Goal: Navigation & Orientation: Understand site structure

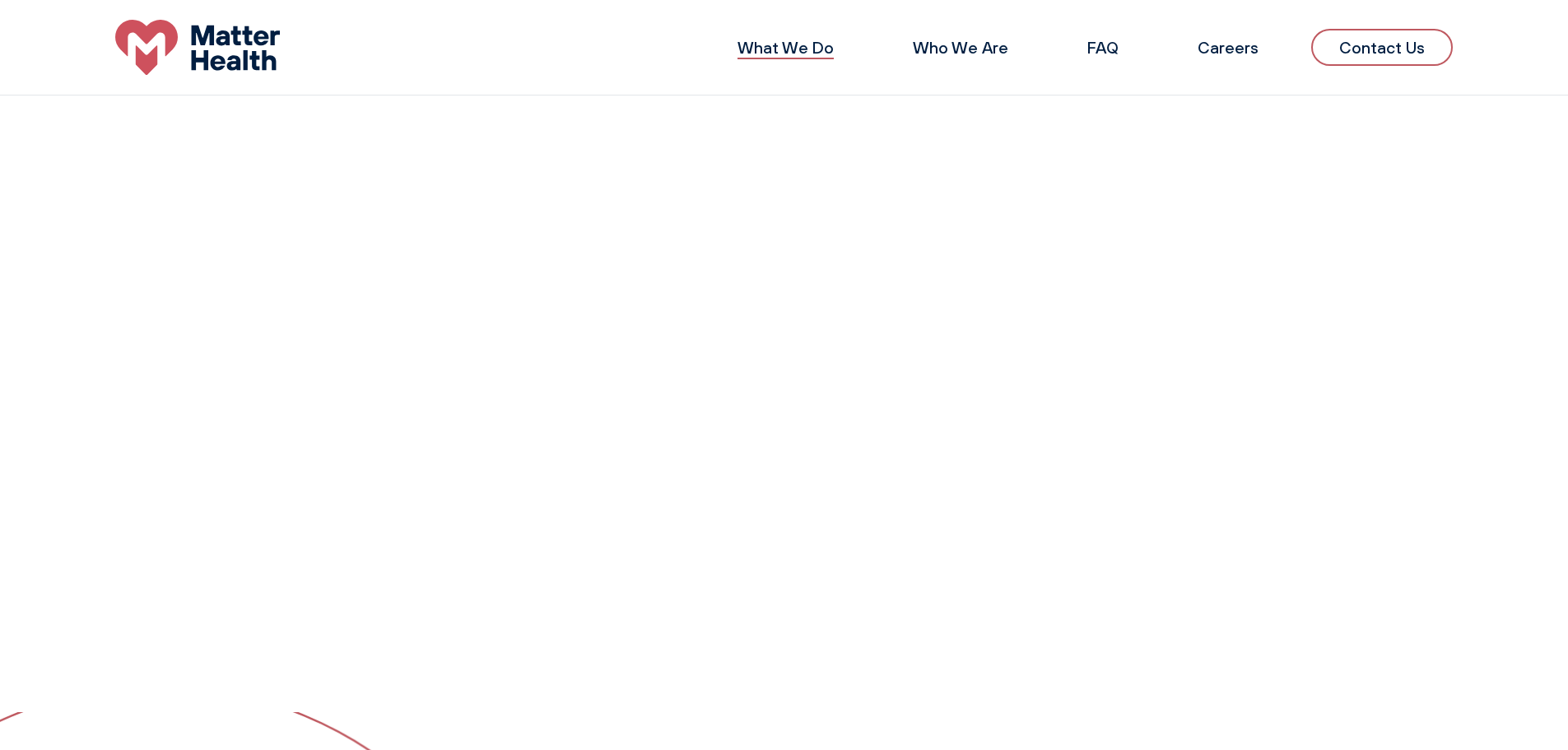
click at [785, 52] on link "What We Do" at bounding box center [786, 47] width 97 height 21
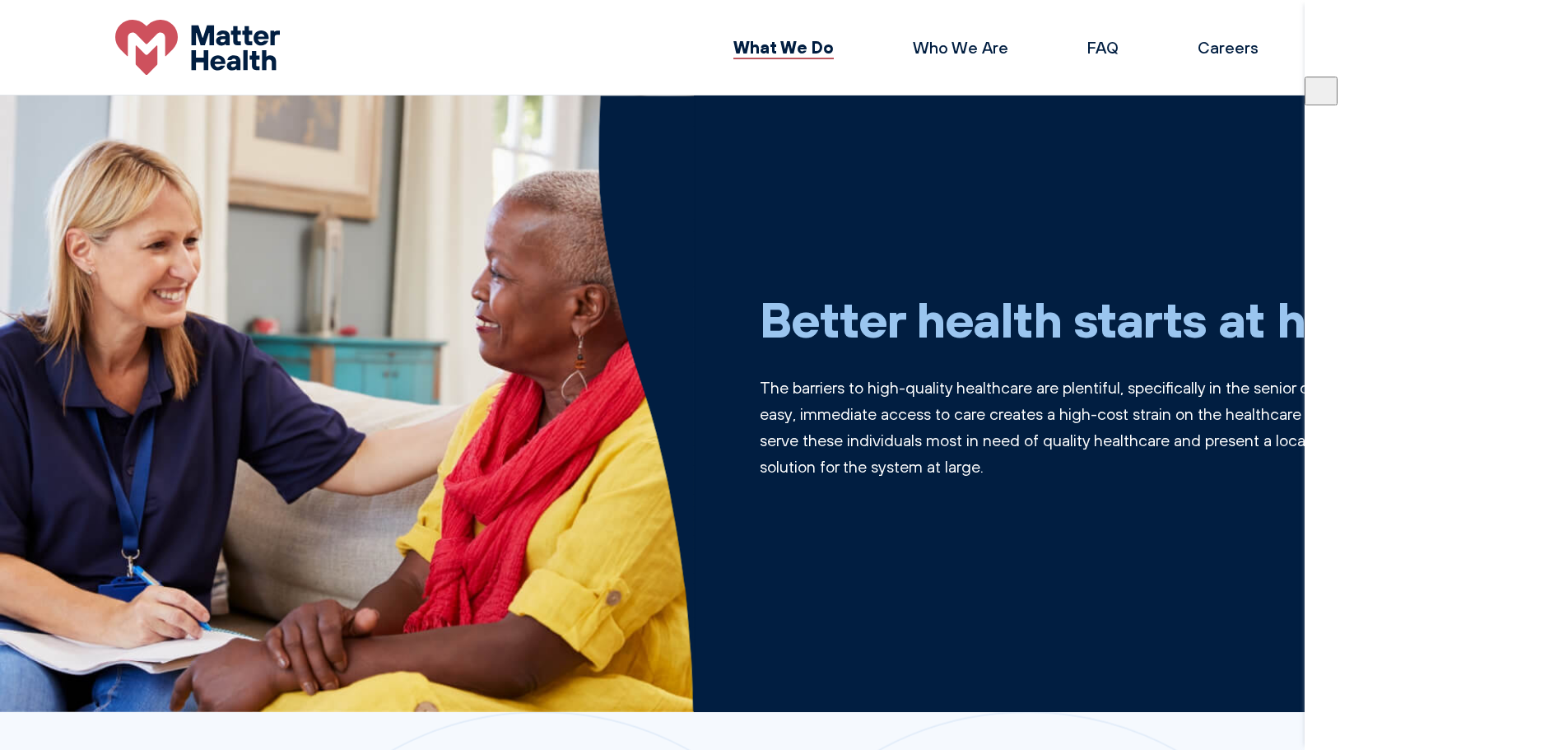
click at [1290, 327] on h1 "Better health starts at home." at bounding box center [1107, 318] width 694 height 59
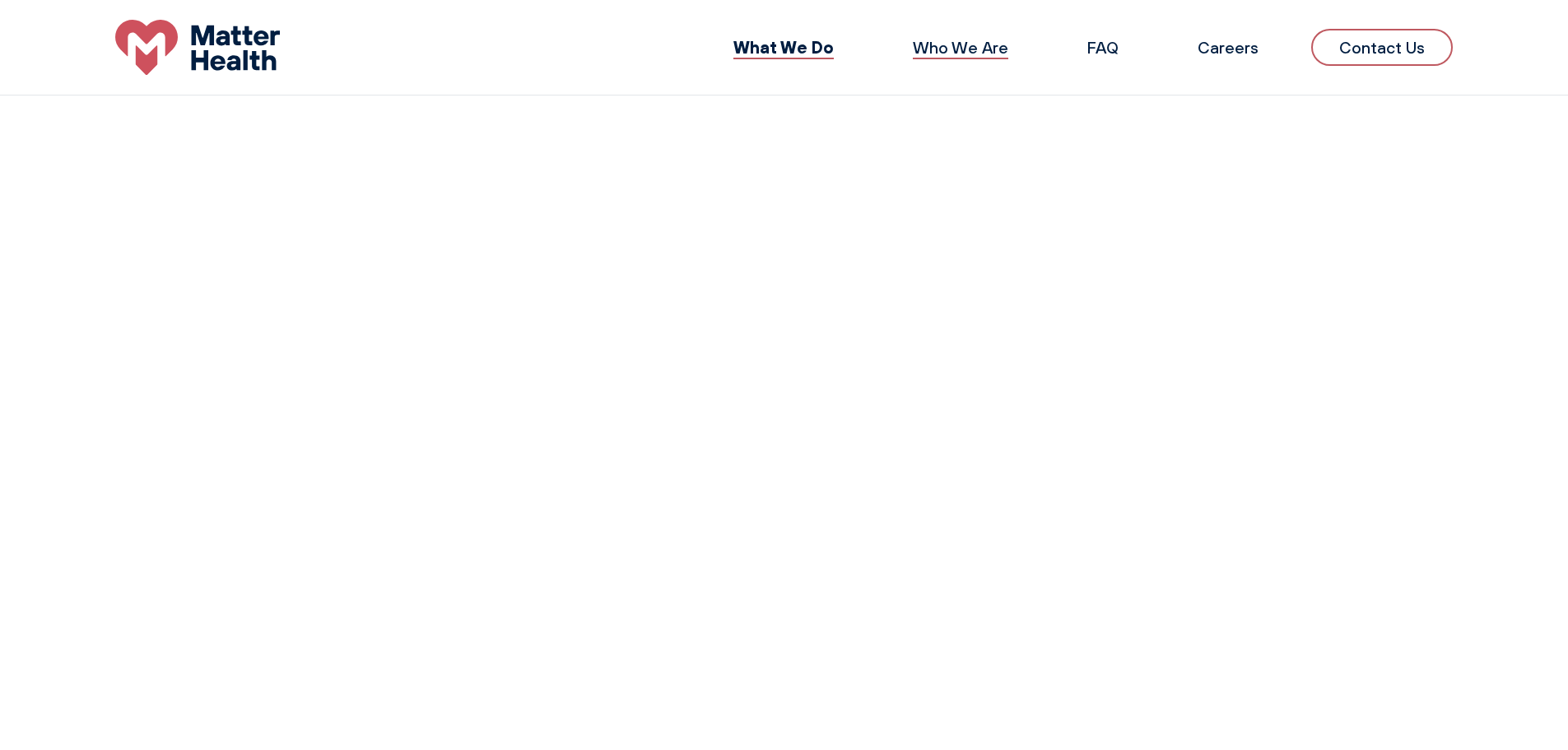
click at [978, 46] on link "Who We Are" at bounding box center [960, 47] width 96 height 21
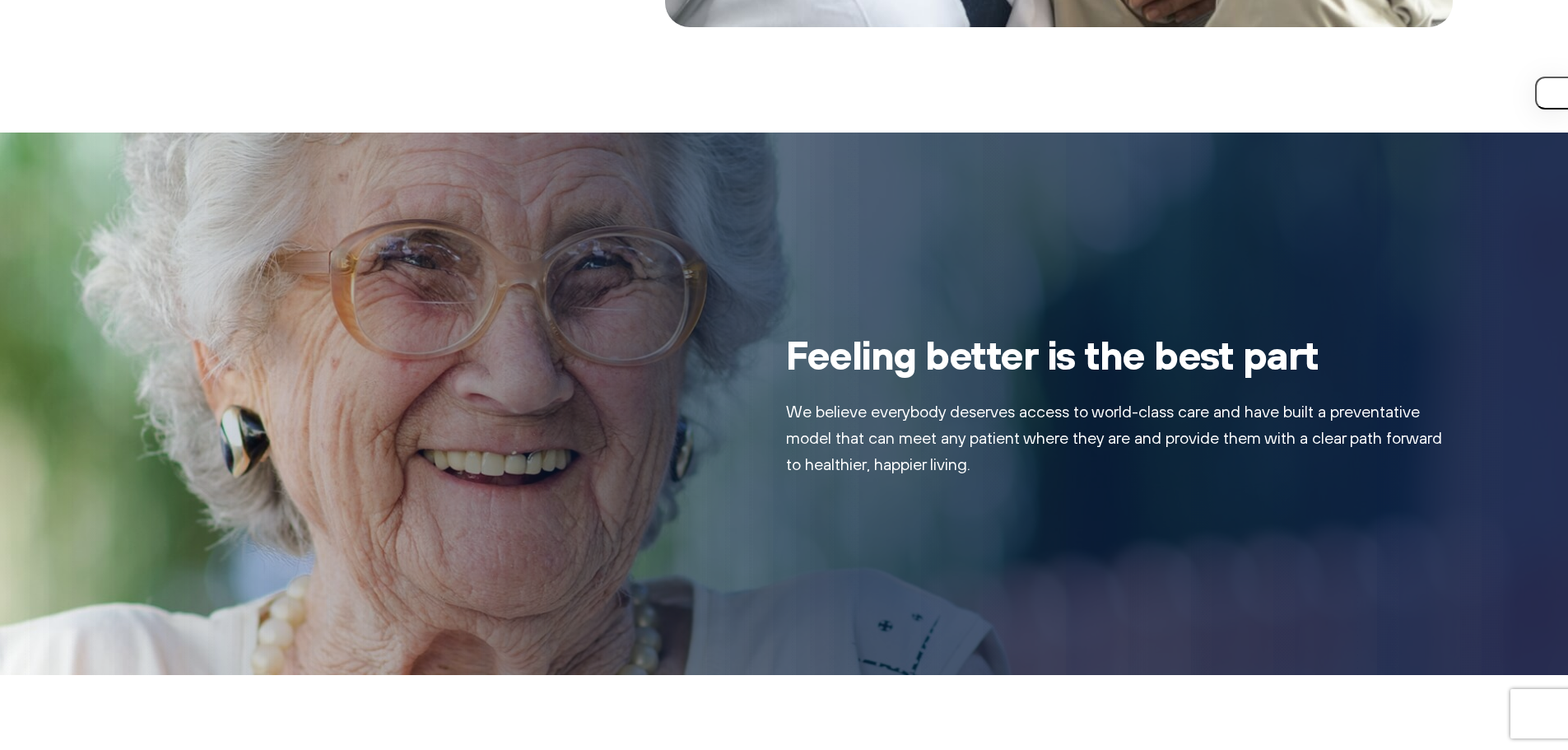
scroll to position [1152, 0]
